Goal: Task Accomplishment & Management: Complete application form

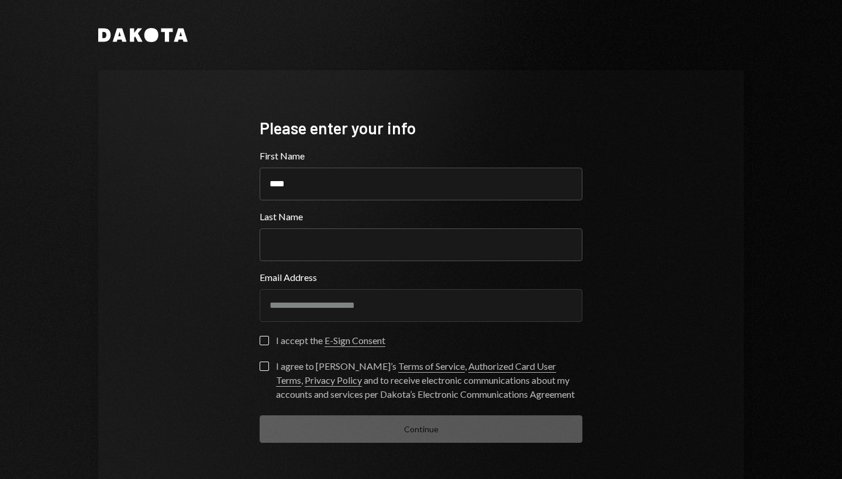
type input "****"
type input "*******"
click at [260, 340] on button "I accept the E-Sign Consent" at bounding box center [264, 340] width 9 height 9
click at [264, 368] on button "I agree to [PERSON_NAME]’s Terms of Service , Authorized Card User Terms , Priv…" at bounding box center [264, 366] width 9 height 9
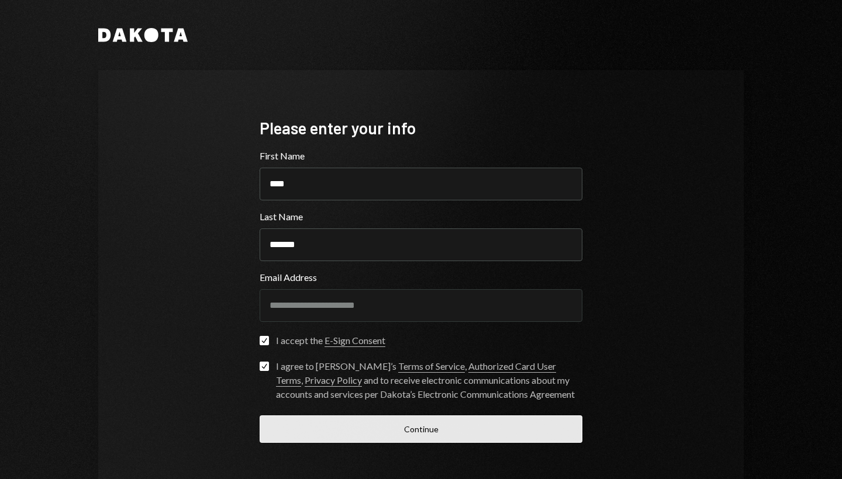
click at [312, 429] on button "Continue" at bounding box center [421, 429] width 323 height 27
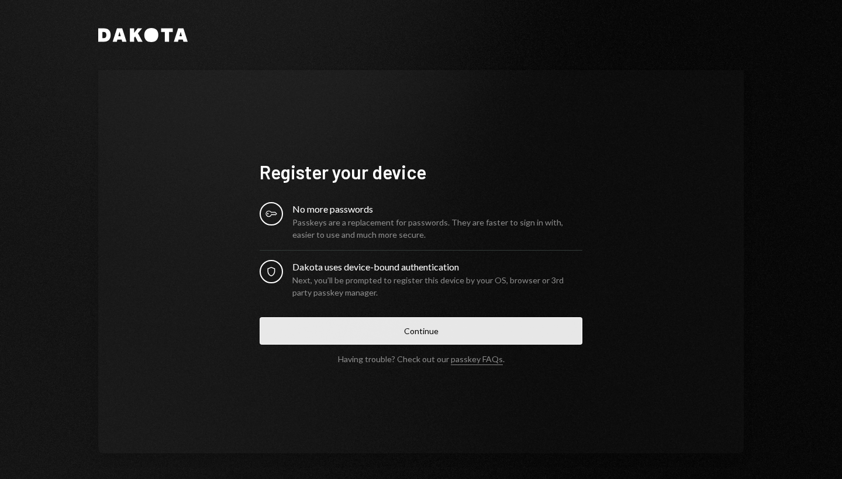
click at [405, 339] on button "Continue" at bounding box center [421, 330] width 323 height 27
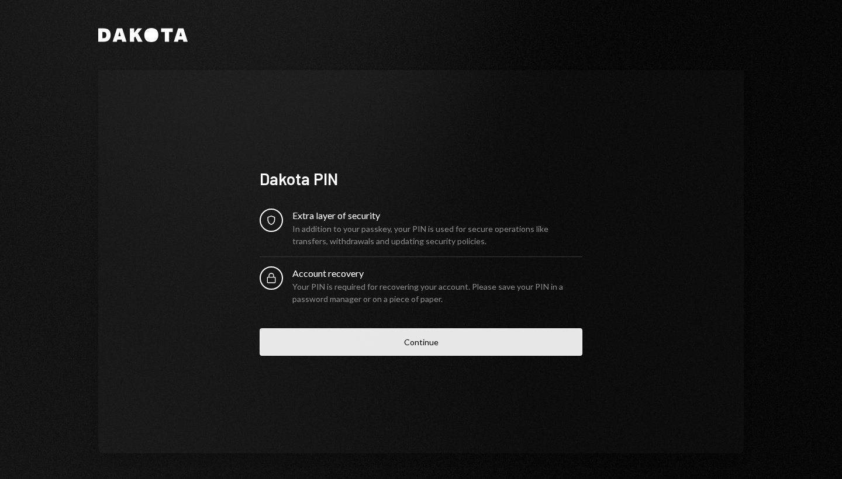
click at [411, 338] on button "Continue" at bounding box center [421, 342] width 323 height 27
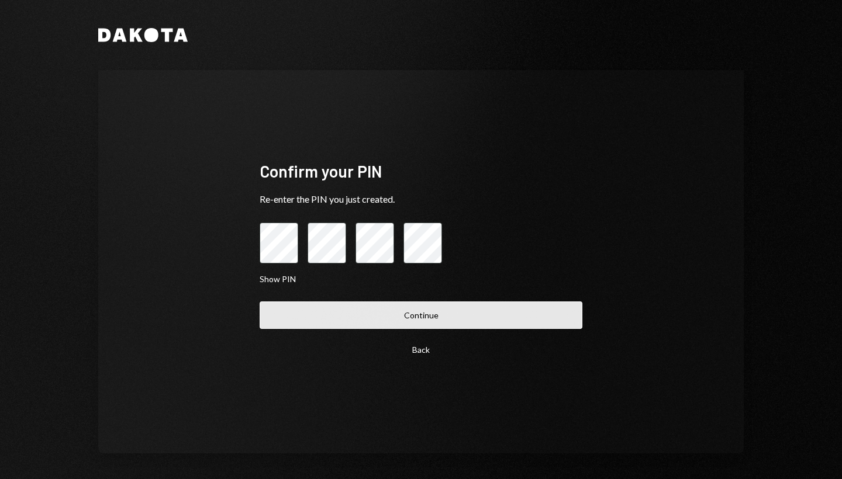
click at [454, 325] on button "Continue" at bounding box center [421, 315] width 323 height 27
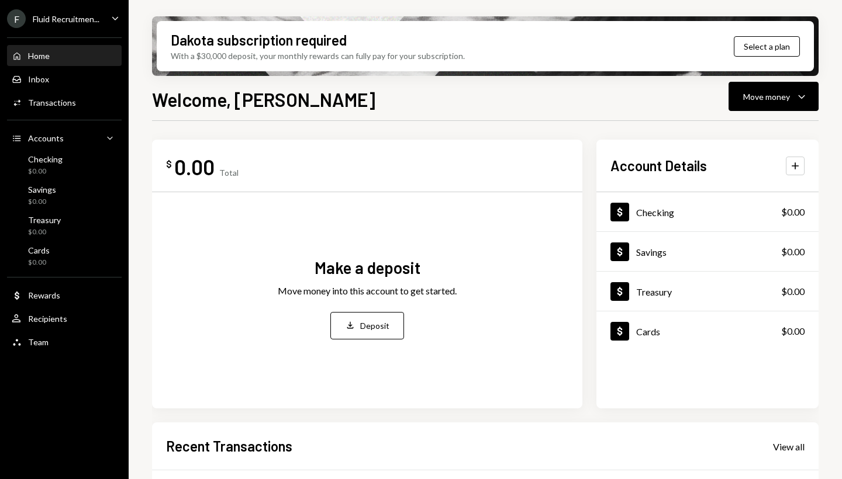
click at [764, 35] on div "Dakota subscription required With a $30,000 deposit, your monthly rewards can f…" at bounding box center [485, 46] width 657 height 50
click at [758, 57] on div "Dakota subscription required With a $30,000 deposit, your monthly rewards can f…" at bounding box center [485, 46] width 657 height 50
click at [768, 43] on button "Select a plan" at bounding box center [767, 46] width 66 height 20
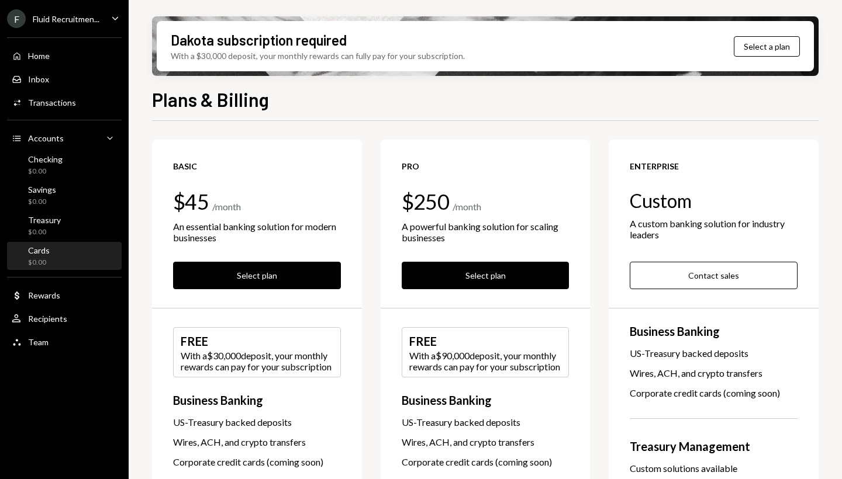
click at [44, 260] on div "$0.00" at bounding box center [39, 263] width 22 height 10
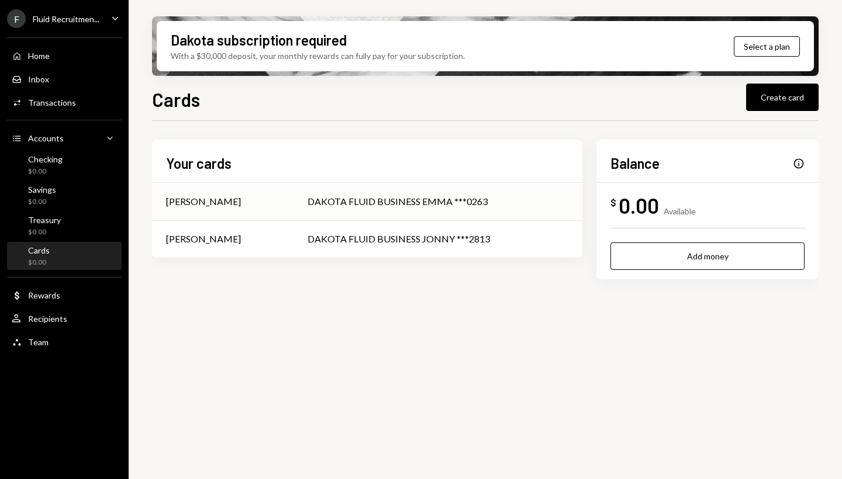
click at [439, 208] on div "DAKOTA FLUID BUSINESS EMMA ***0263" at bounding box center [438, 202] width 261 height 14
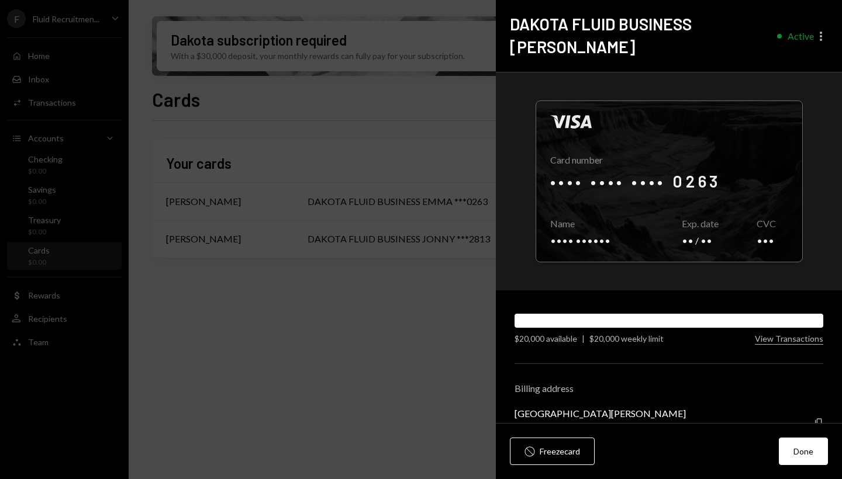
click at [822, 29] on icon "More" at bounding box center [821, 36] width 14 height 14
click at [814, 453] on button "Done" at bounding box center [803, 451] width 49 height 27
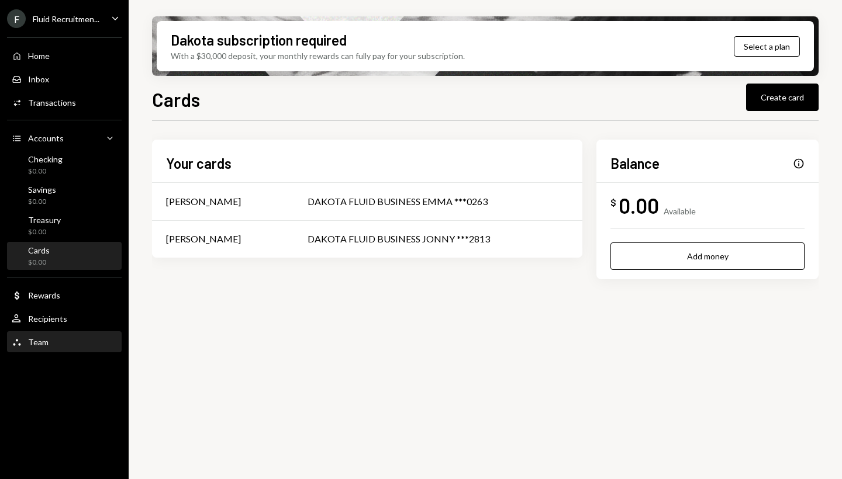
click at [51, 338] on div "Team Team" at bounding box center [64, 342] width 105 height 11
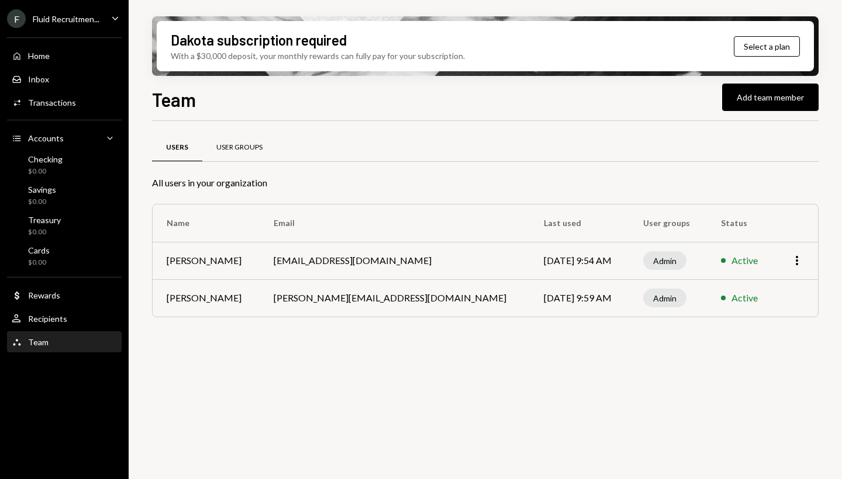
click at [261, 148] on div "User Groups" at bounding box center [239, 148] width 46 height 10
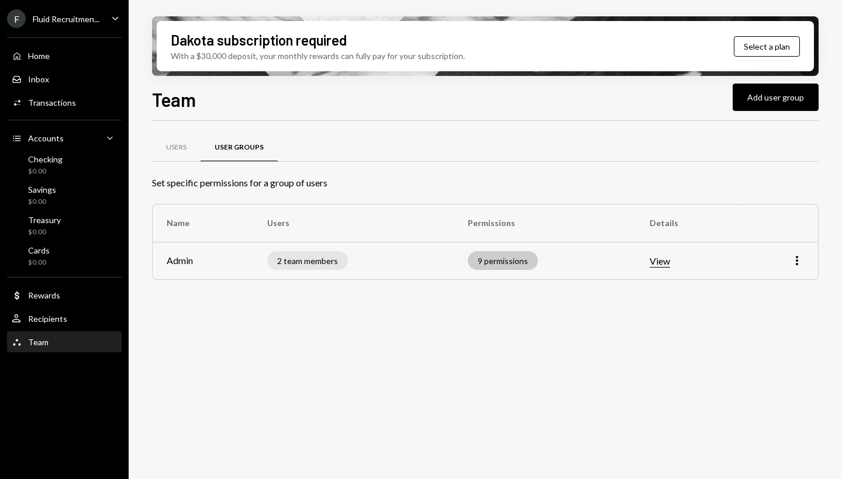
click at [521, 266] on div "9 permissions" at bounding box center [503, 260] width 70 height 19
